Goal: Task Accomplishment & Management: Manage account settings

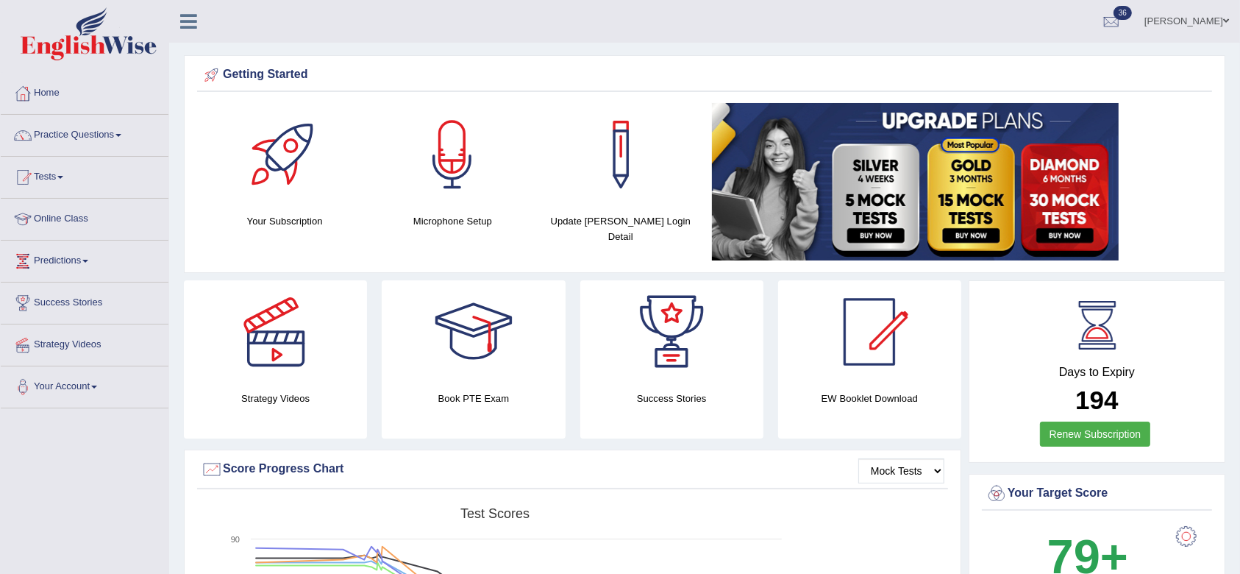
click at [1189, 538] on div at bounding box center [1186, 536] width 29 height 29
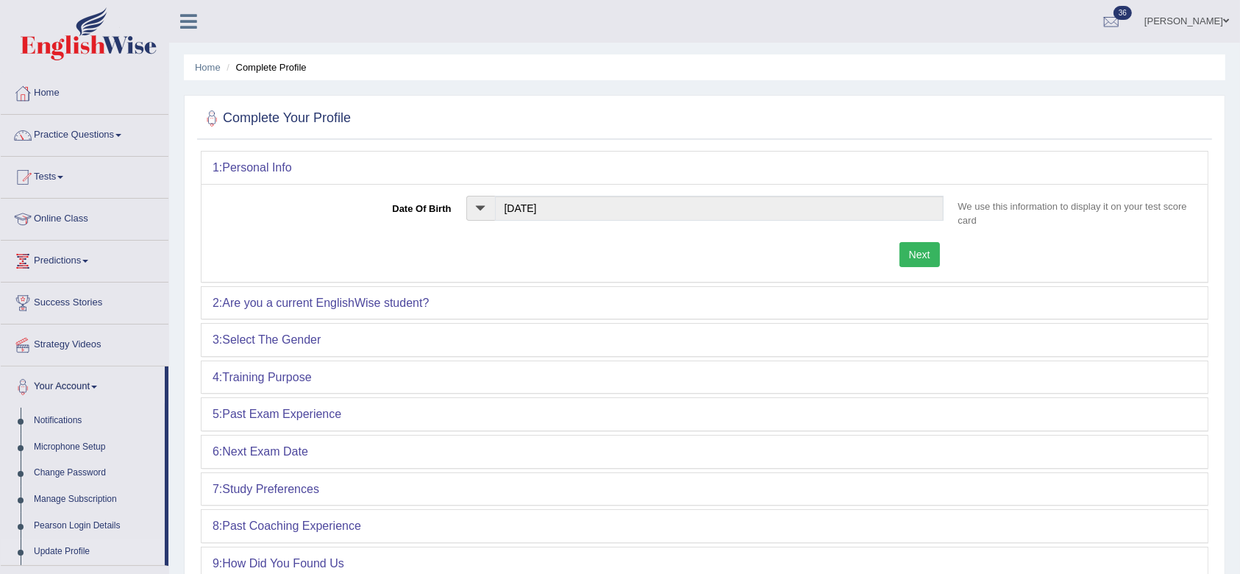
click at [88, 38] on img at bounding box center [89, 33] width 136 height 53
